Goal: Navigation & Orientation: Locate item on page

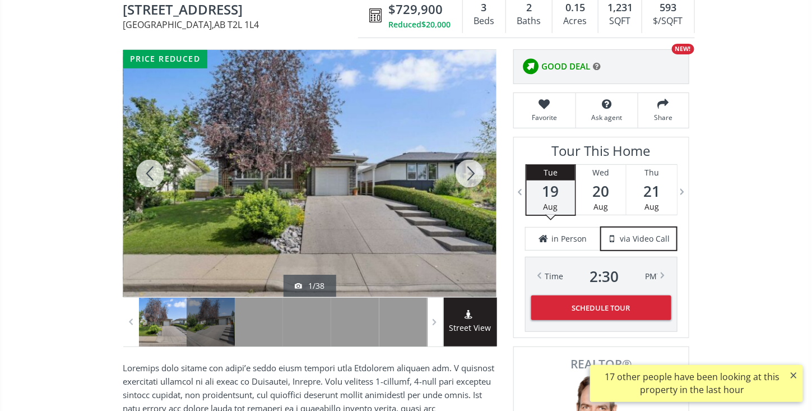
scroll to position [128, 0]
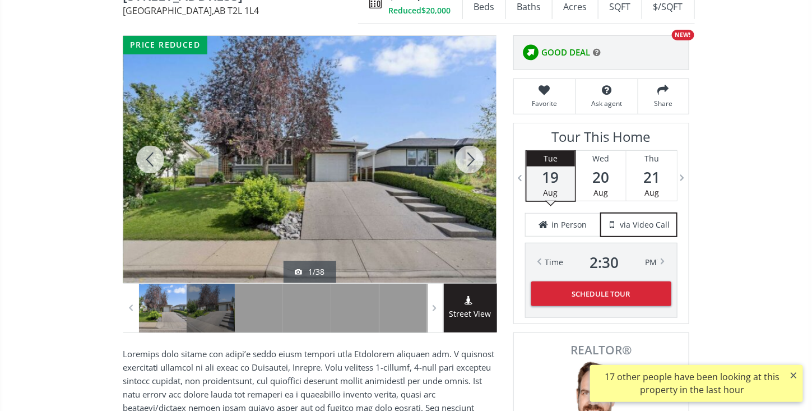
click at [297, 174] on div at bounding box center [309, 159] width 373 height 247
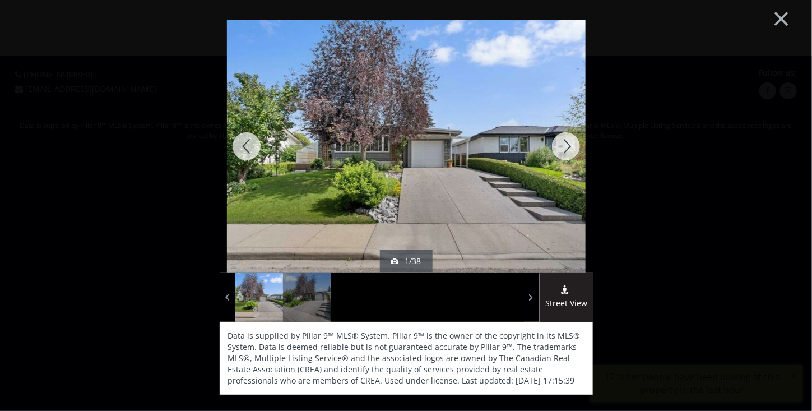
scroll to position [0, 0]
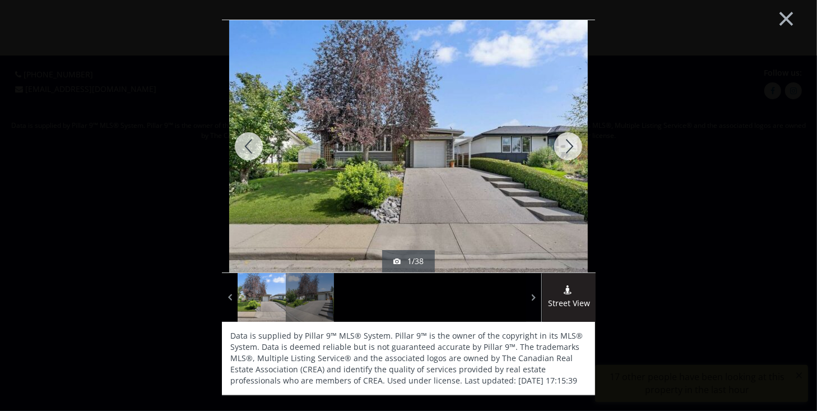
click at [568, 184] on div at bounding box center [569, 146] width 54 height 252
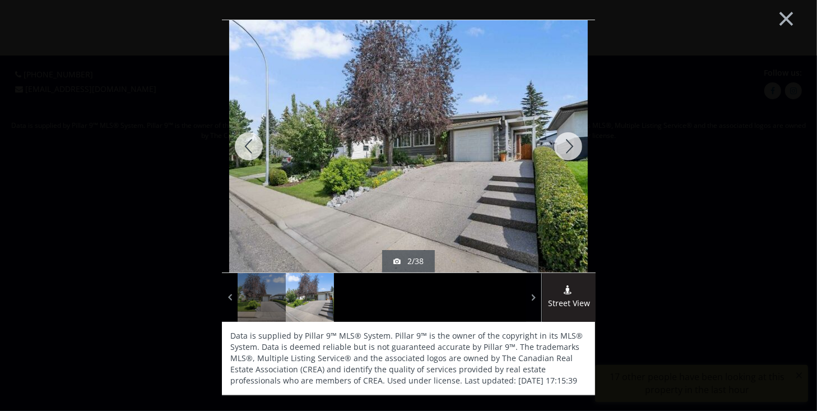
click at [568, 184] on div at bounding box center [569, 146] width 54 height 252
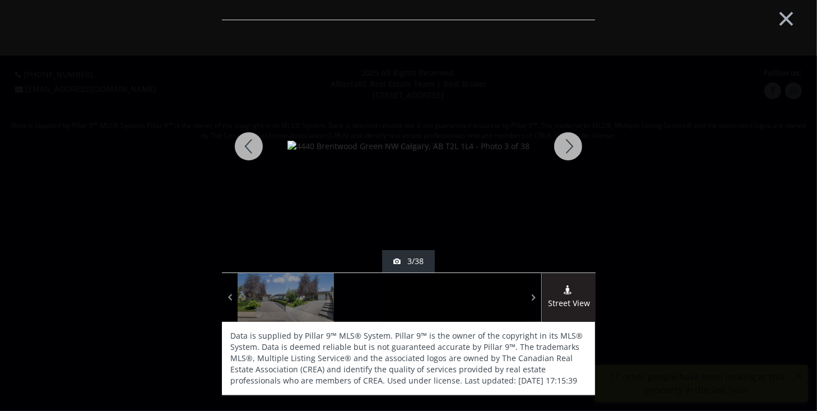
click at [568, 184] on div at bounding box center [569, 146] width 54 height 252
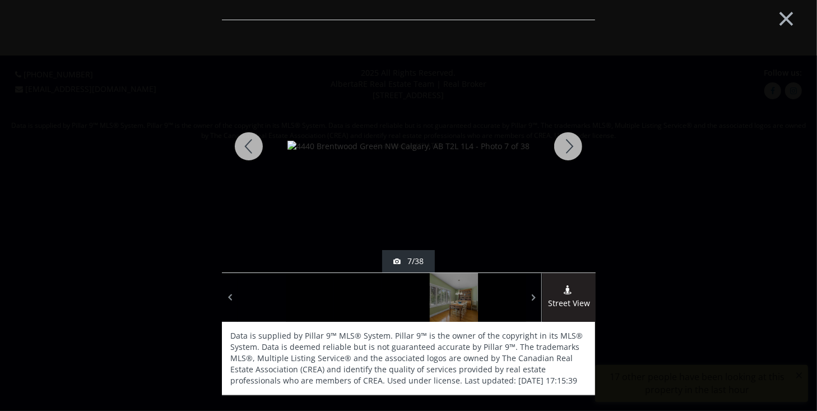
click at [568, 184] on div at bounding box center [569, 146] width 54 height 252
click at [572, 147] on div at bounding box center [569, 146] width 54 height 252
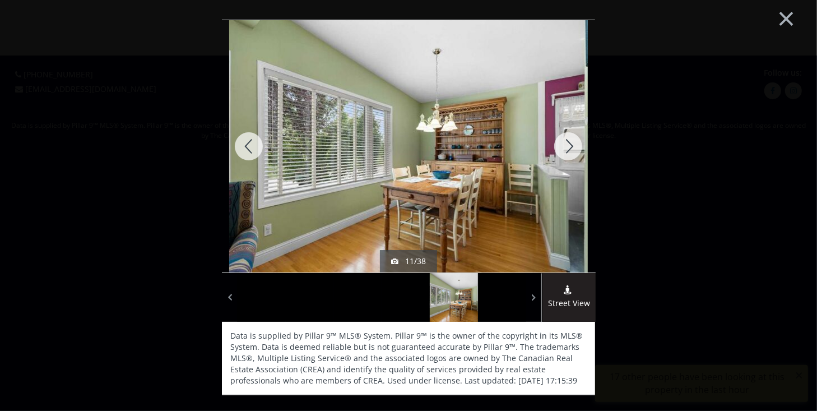
click at [572, 147] on div at bounding box center [569, 146] width 54 height 252
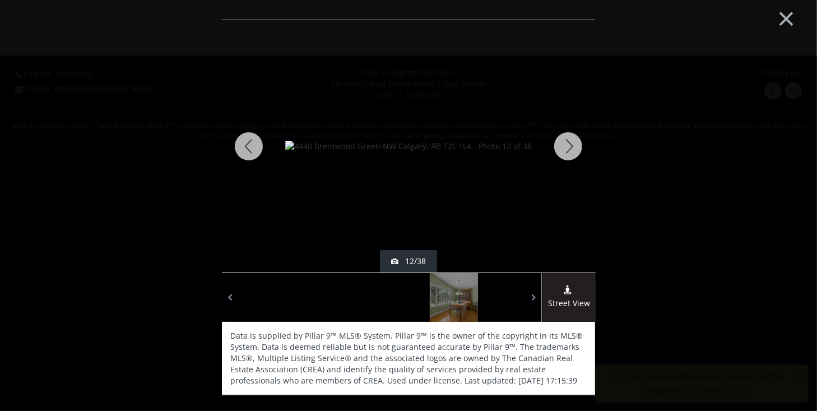
click at [572, 147] on div at bounding box center [569, 146] width 54 height 252
click at [571, 149] on div at bounding box center [569, 146] width 54 height 252
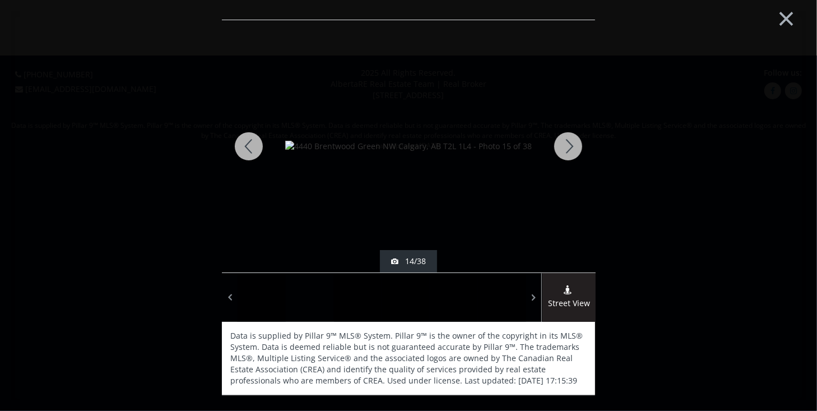
click at [571, 149] on div at bounding box center [569, 146] width 54 height 252
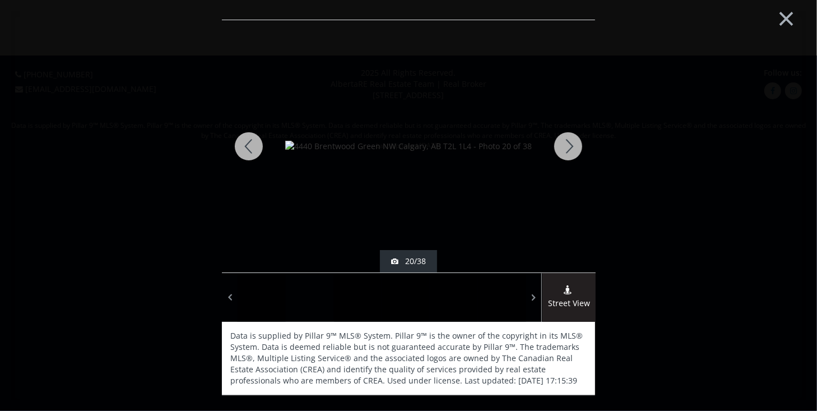
click at [571, 149] on div at bounding box center [569, 146] width 54 height 252
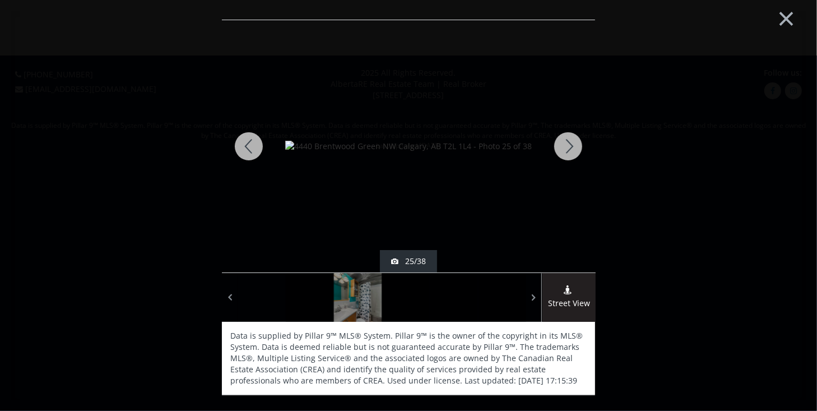
click at [571, 149] on div at bounding box center [569, 146] width 54 height 252
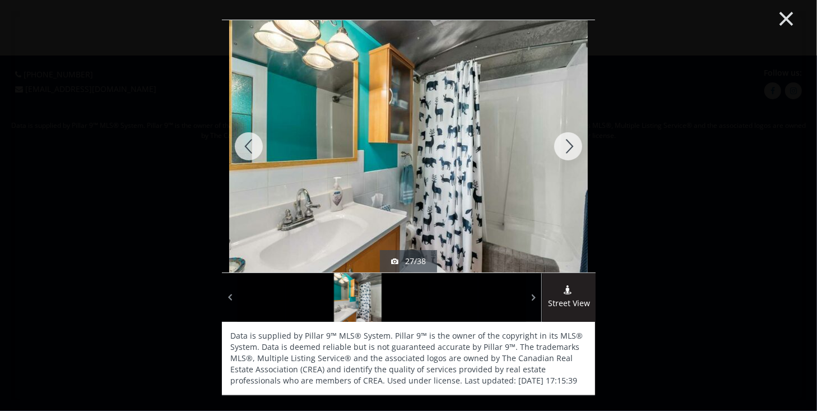
click at [785, 18] on button "×" at bounding box center [787, 17] width 62 height 46
